Goal: Transaction & Acquisition: Purchase product/service

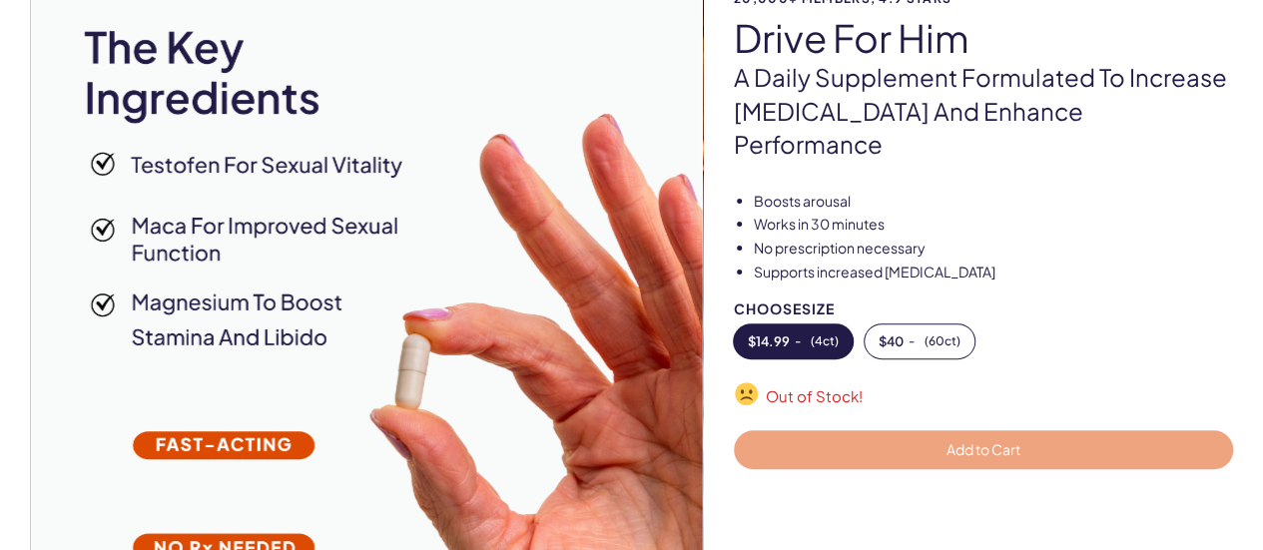
scroll to position [200, 0]
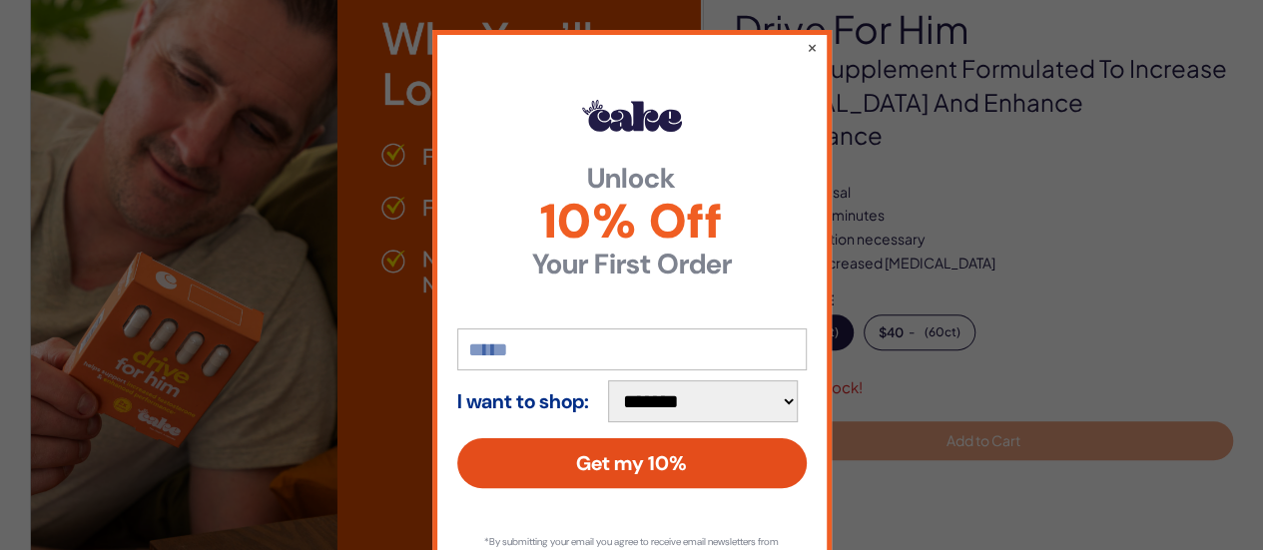
click at [624, 467] on button "Get my 10%" at bounding box center [632, 463] width 350 height 50
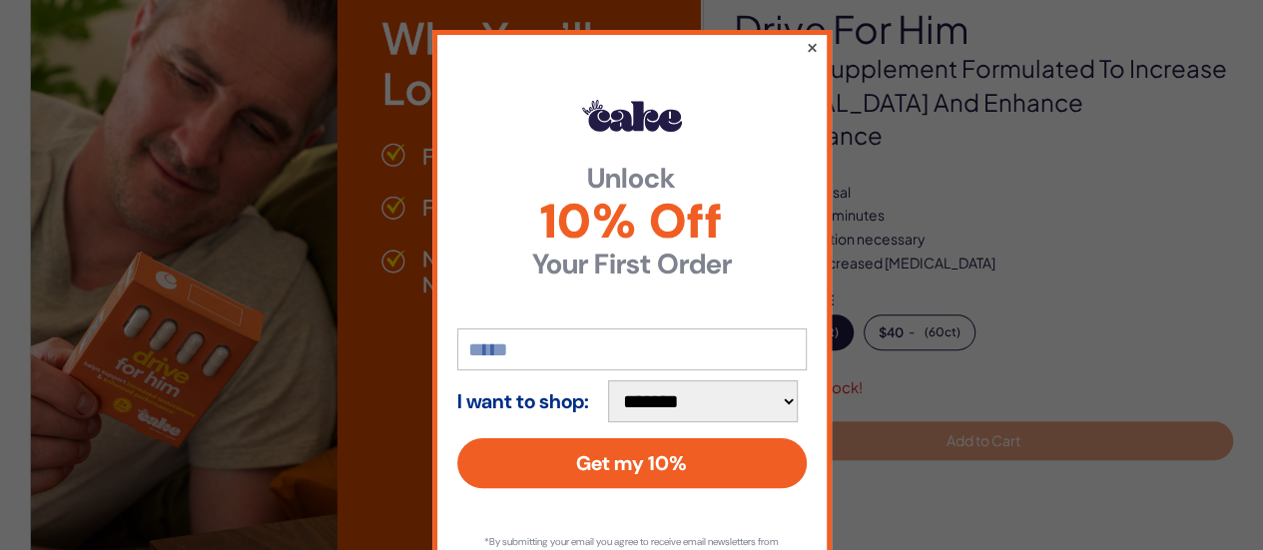
click at [805, 44] on button "×" at bounding box center [811, 47] width 13 height 24
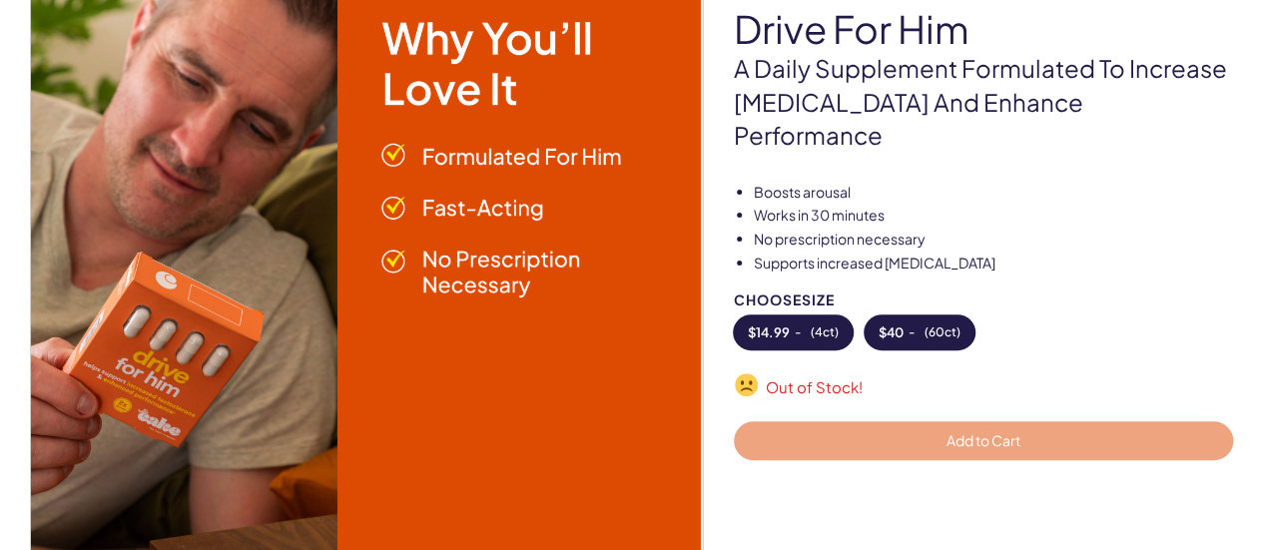
click at [923, 316] on button "$ 40 - ( 60ct )" at bounding box center [920, 333] width 110 height 34
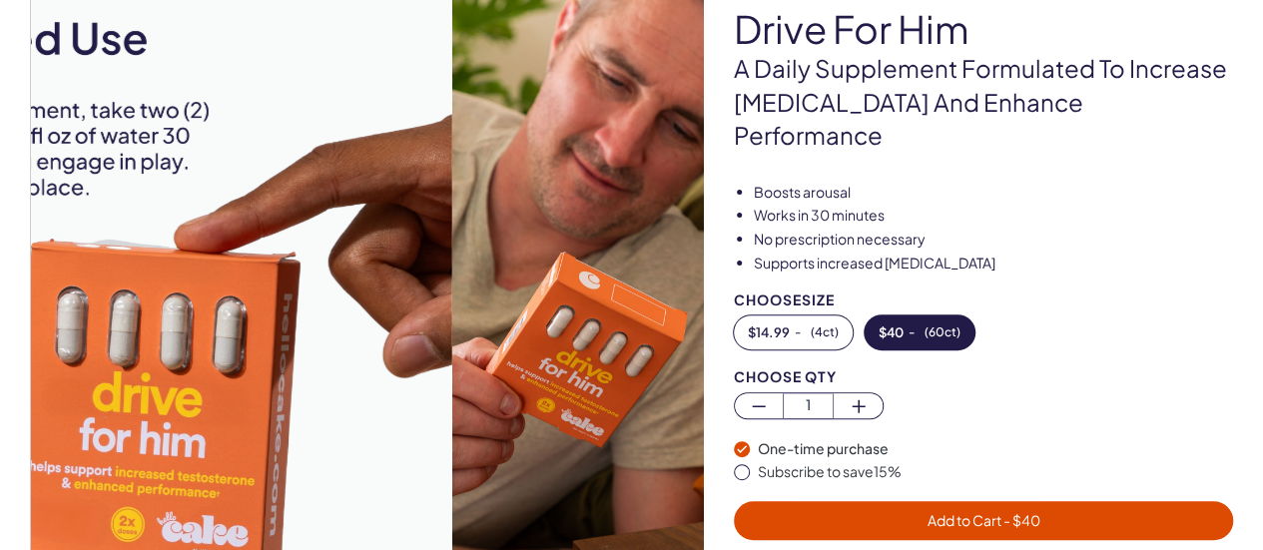
click at [326, 251] on img at bounding box center [116, 291] width 672 height 672
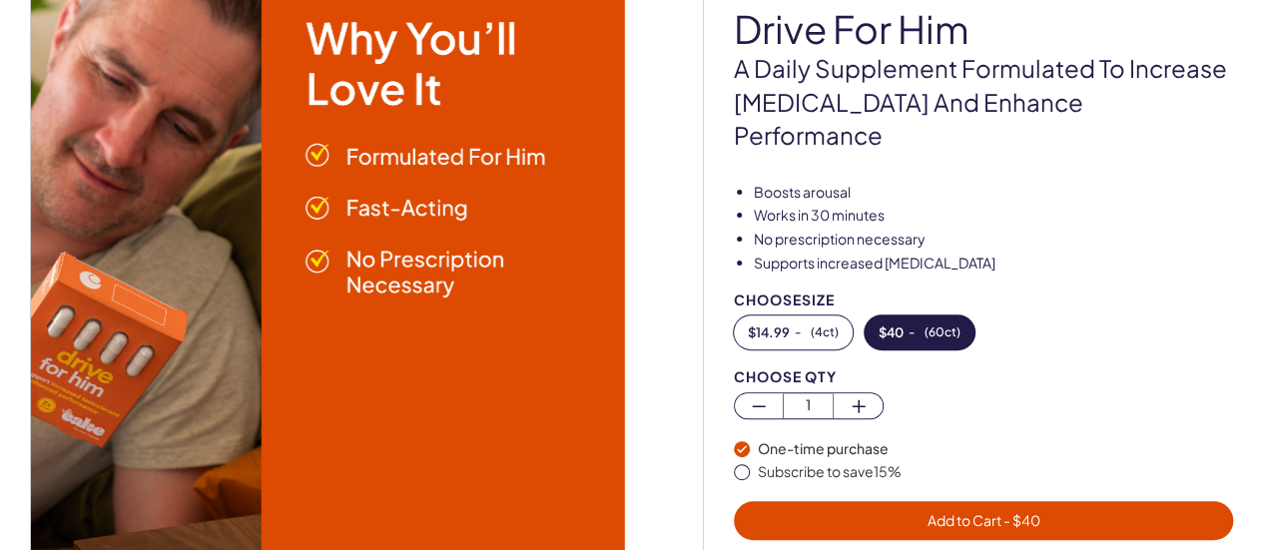
click at [268, 236] on img at bounding box center [289, 291] width 672 height 672
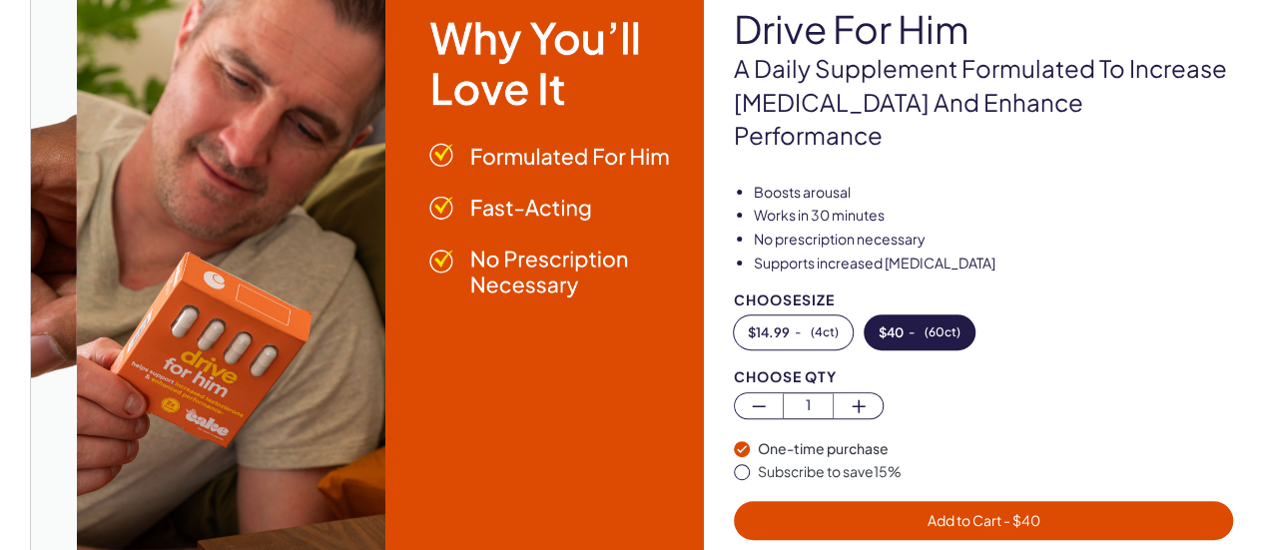
click at [619, 318] on img at bounding box center [413, 291] width 672 height 672
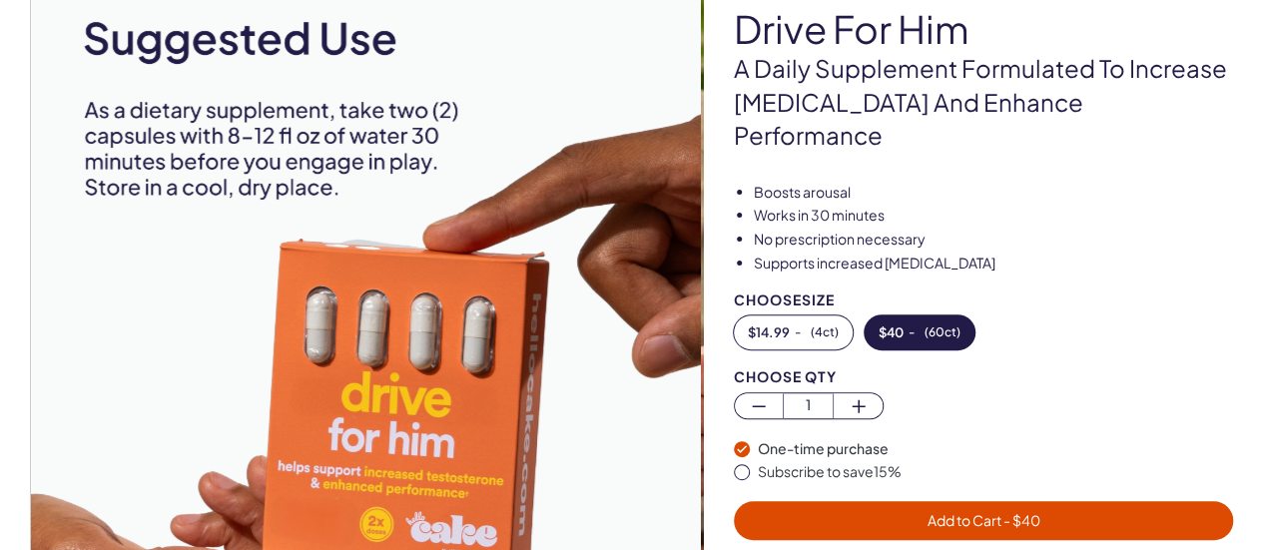
click at [505, 302] on img at bounding box center [366, 291] width 672 height 672
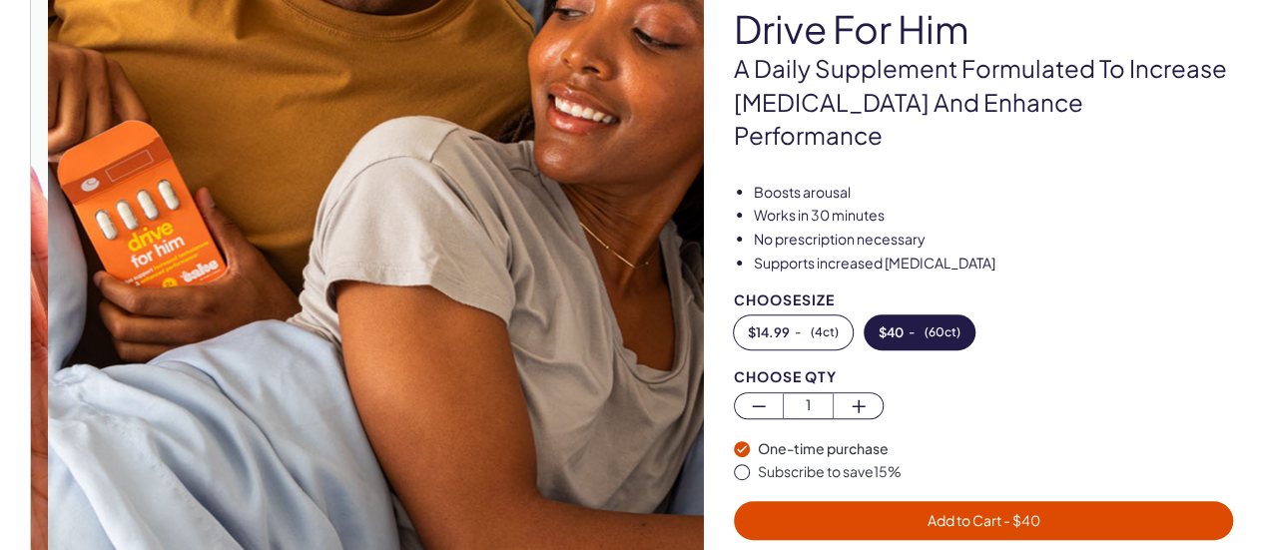
click at [492, 321] on img at bounding box center [384, 291] width 672 height 672
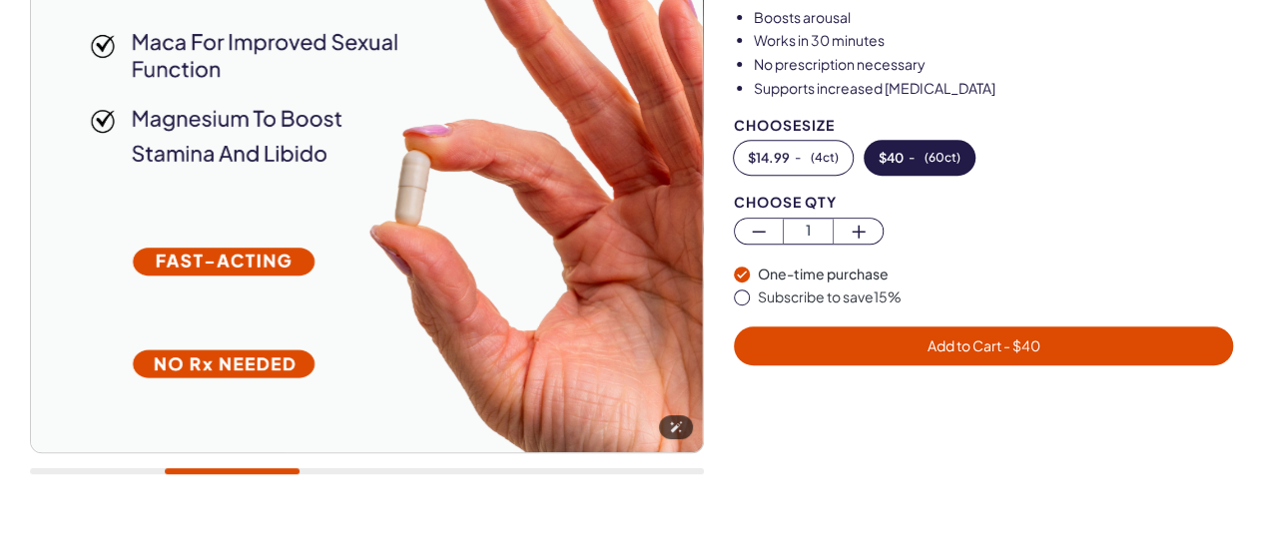
scroll to position [399, 0]
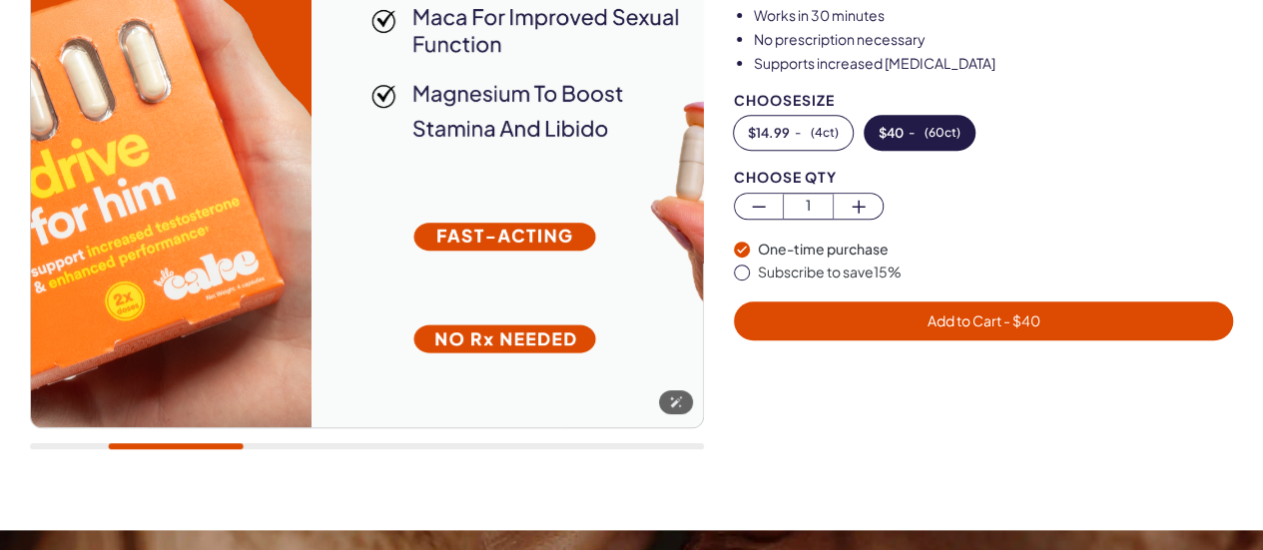
click at [619, 349] on img at bounding box center [648, 91] width 672 height 672
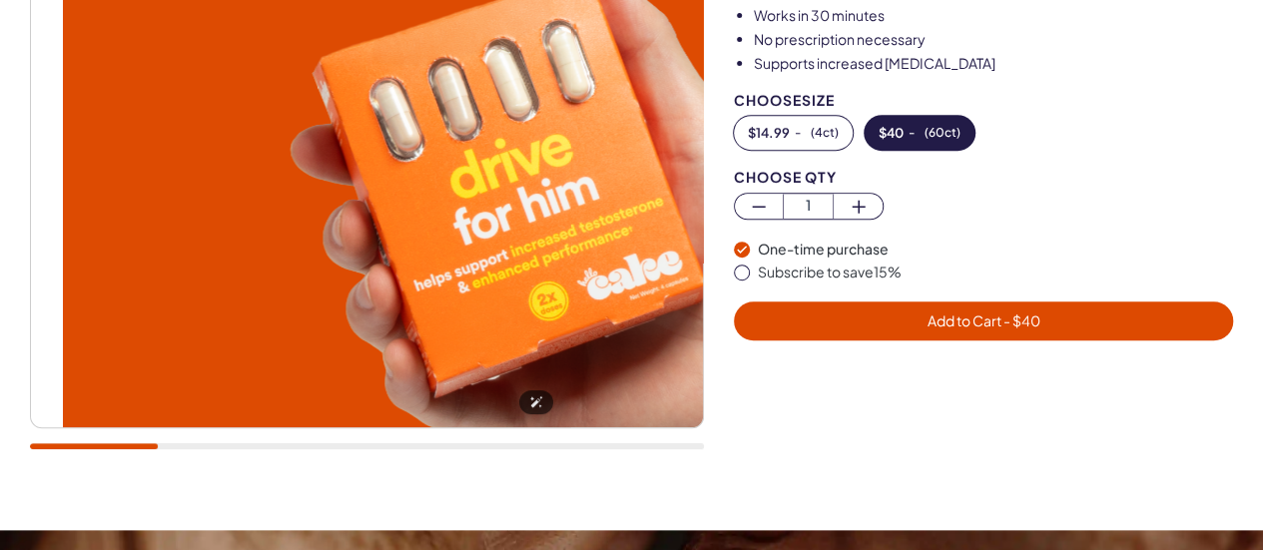
click at [791, 339] on div "20,000+ members, 4.9 stars drive for him A daily supplement formulated to incre…" at bounding box center [631, 112] width 1203 height 716
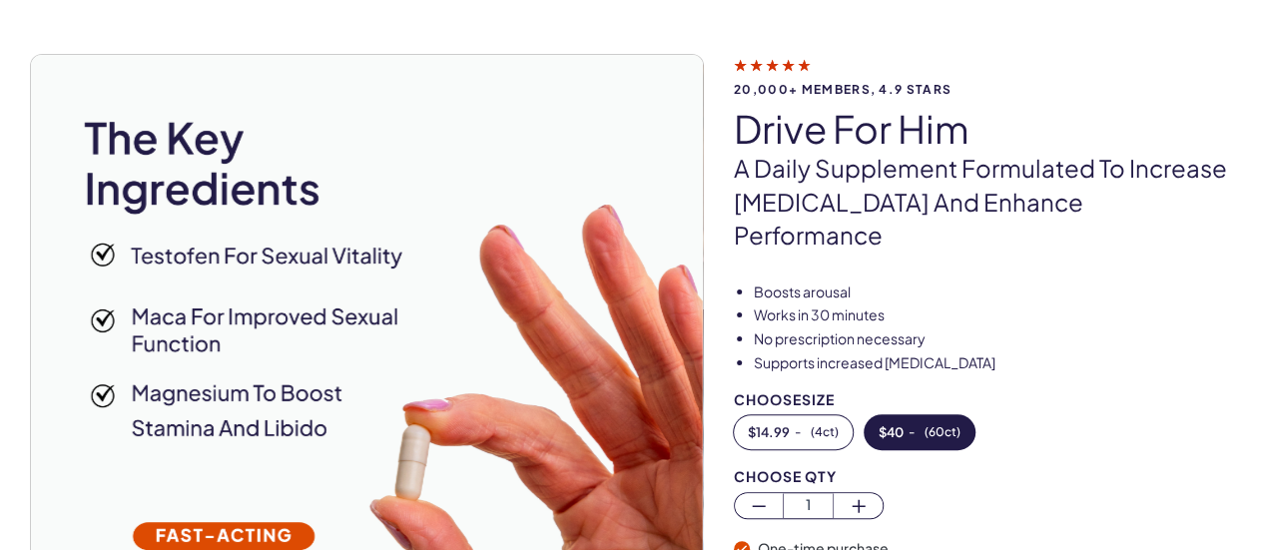
scroll to position [200, 0]
